Goal: Navigation & Orientation: Go to known website

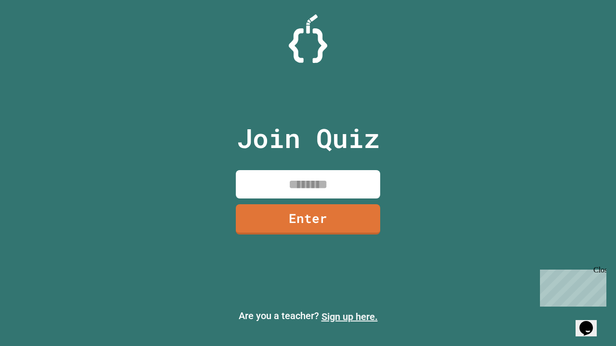
click at [349, 317] on link "Sign up here." at bounding box center [349, 317] width 56 height 12
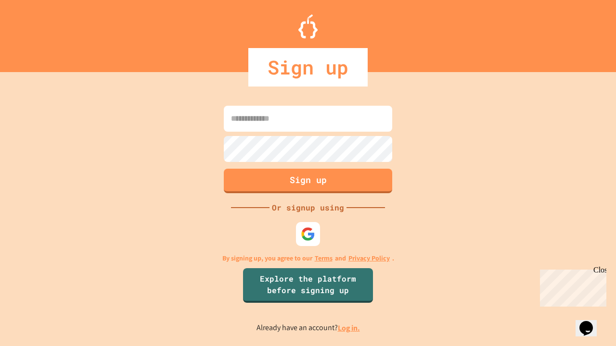
click at [349, 328] on link "Log in." at bounding box center [349, 328] width 22 height 10
